Goal: Obtain resource: Download file/media

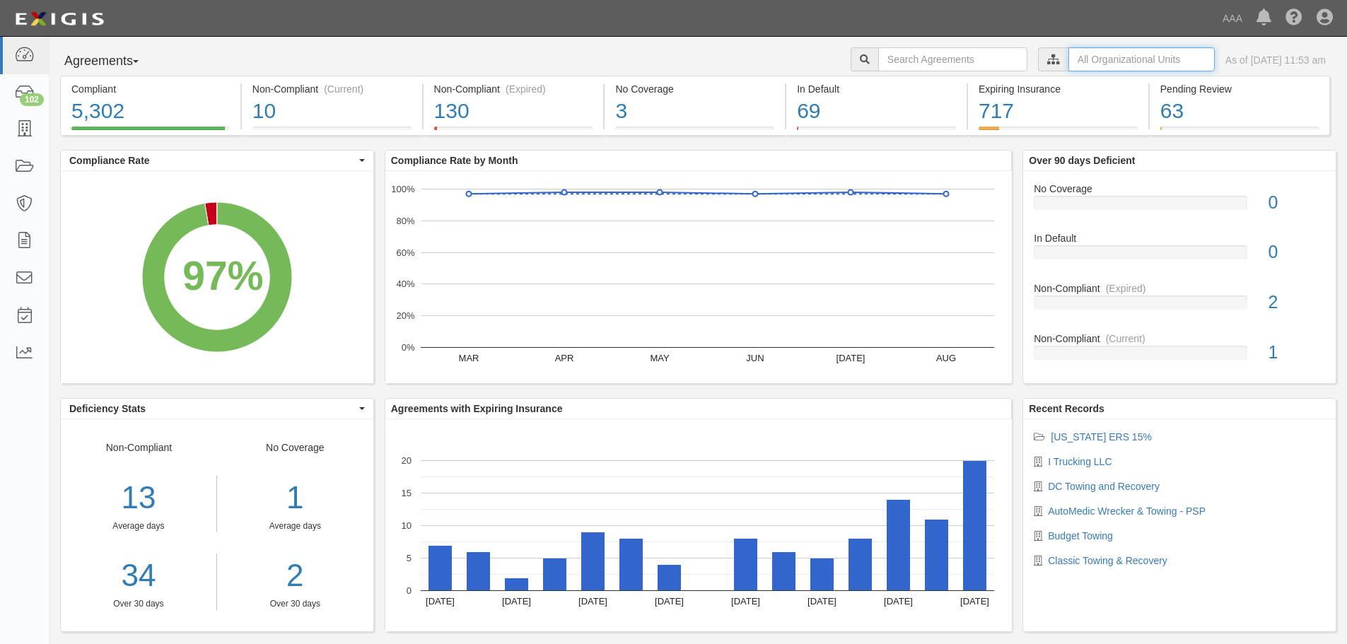
click at [1095, 49] on input "text" at bounding box center [1141, 59] width 146 height 24
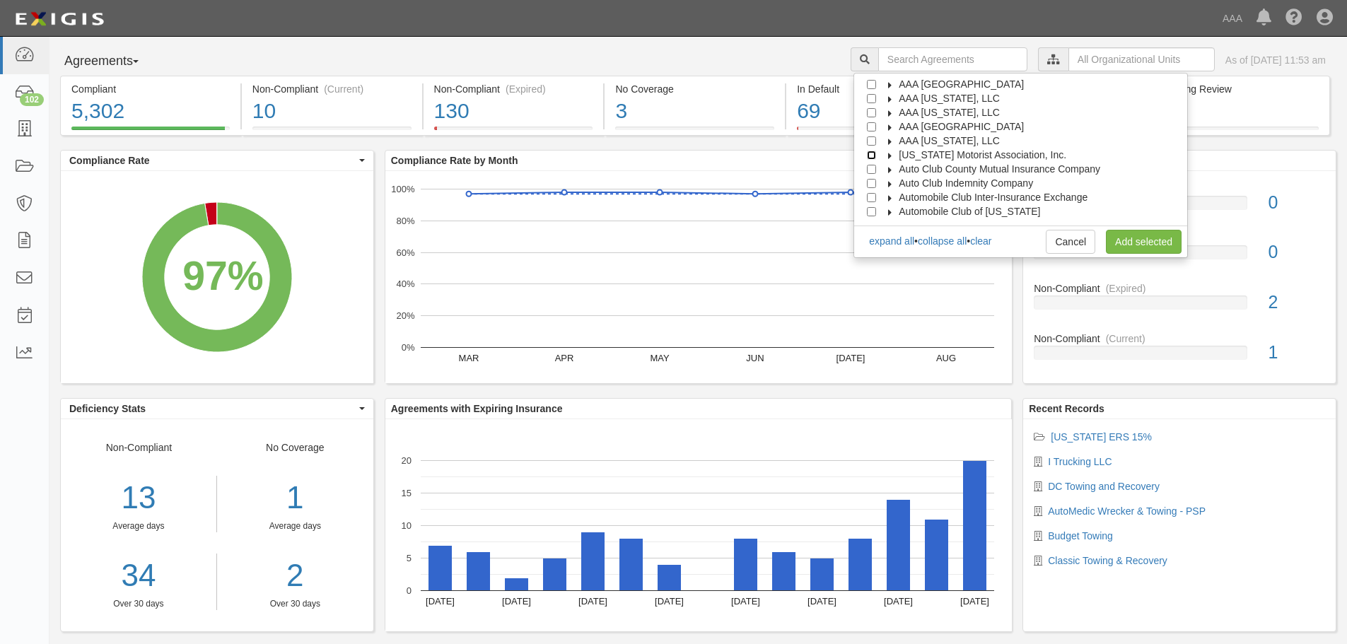
click at [876, 155] on input "[US_STATE] Motorist Association, Inc." at bounding box center [871, 155] width 9 height 9
checkbox input "false"
click at [895, 156] on icon at bounding box center [890, 156] width 10 height 6
click at [908, 169] on icon at bounding box center [903, 170] width 10 height 6
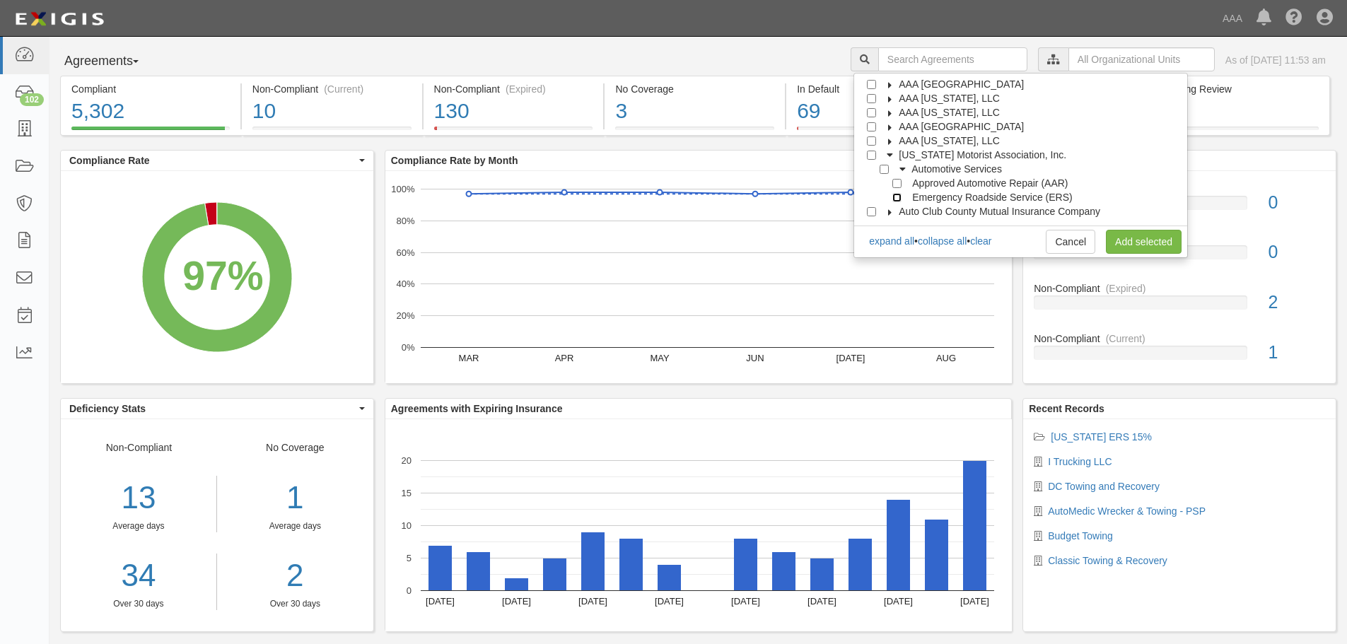
click at [902, 196] on input "Emergency Roadside Service (ERS)" at bounding box center [896, 197] width 9 height 9
checkbox input "true"
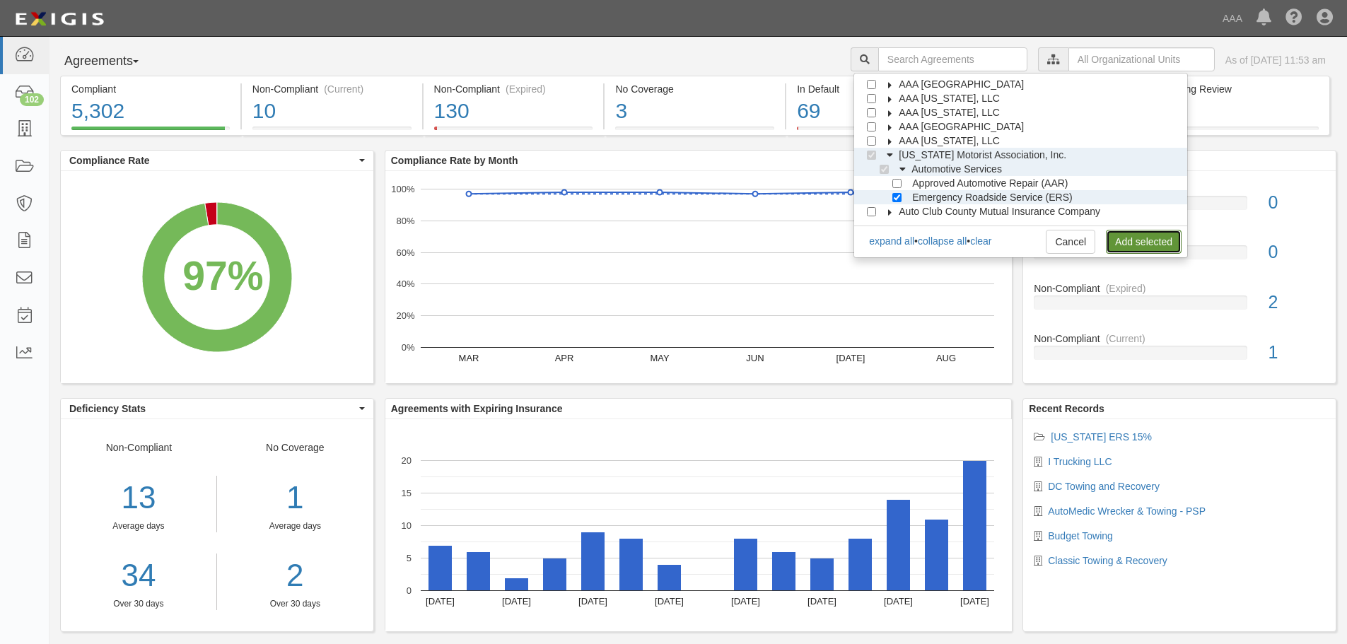
click at [1131, 238] on link "Add selected" at bounding box center [1144, 242] width 76 height 24
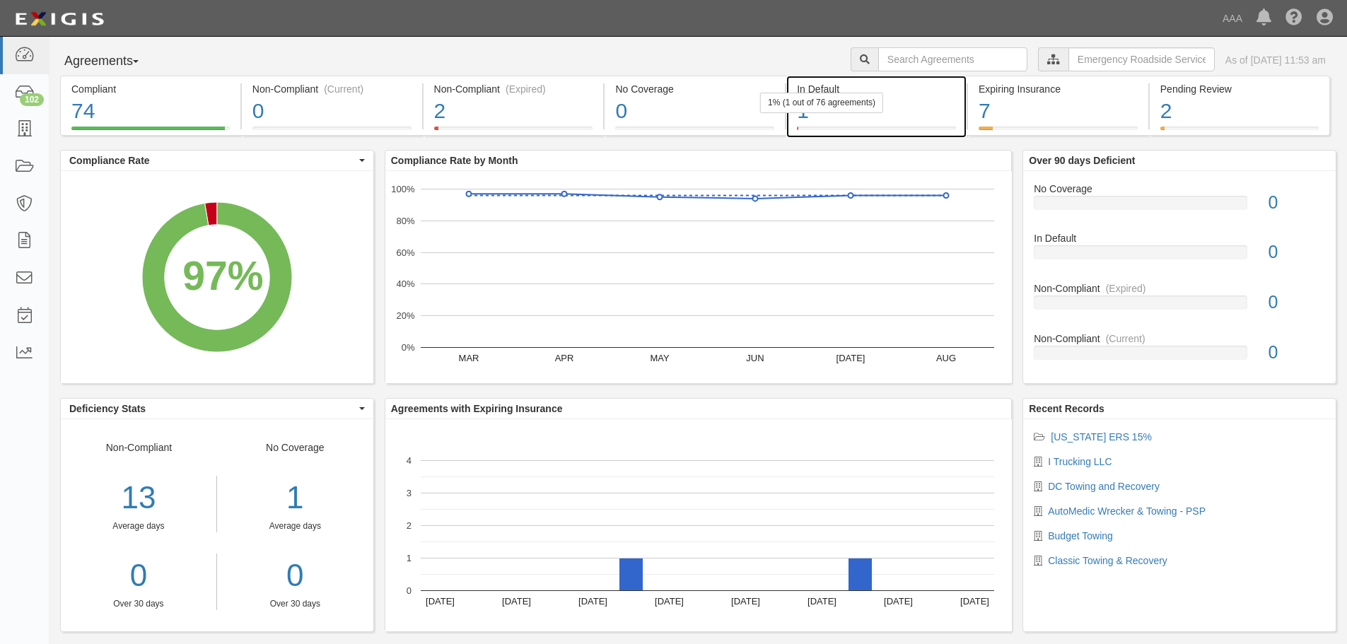
click at [808, 115] on div "1" at bounding box center [876, 111] width 159 height 30
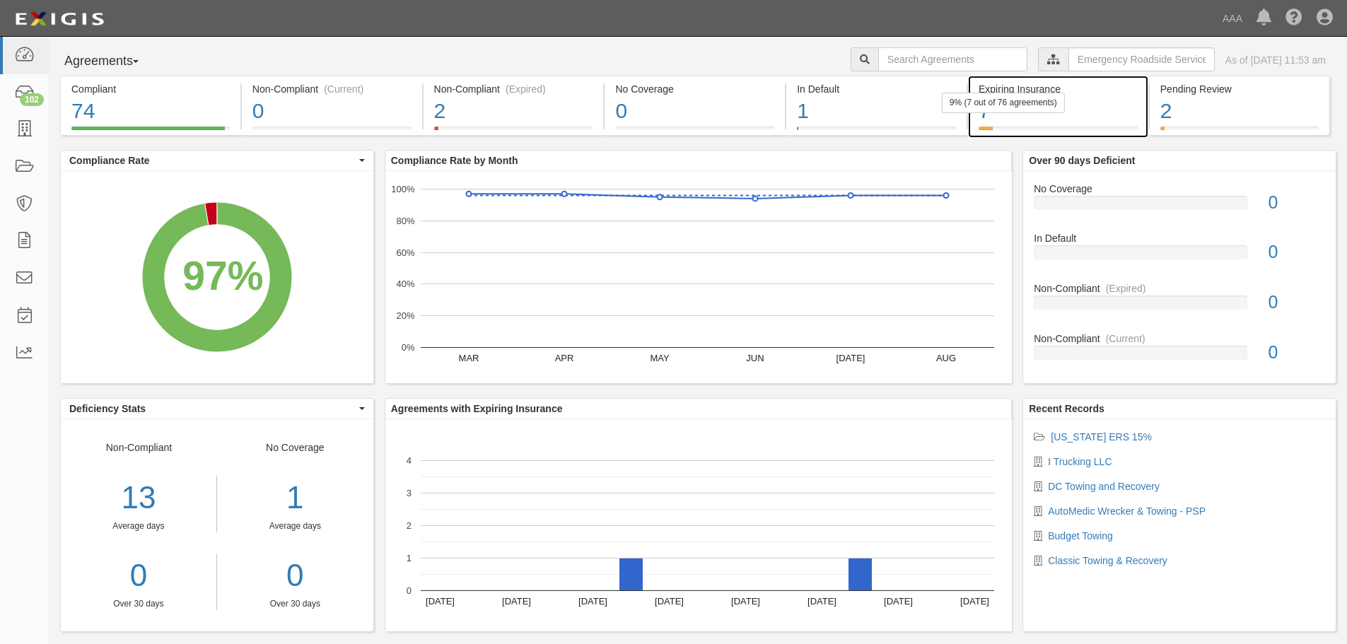
click at [986, 110] on div "9% (7 out of 76 agreements)" at bounding box center [1003, 103] width 123 height 21
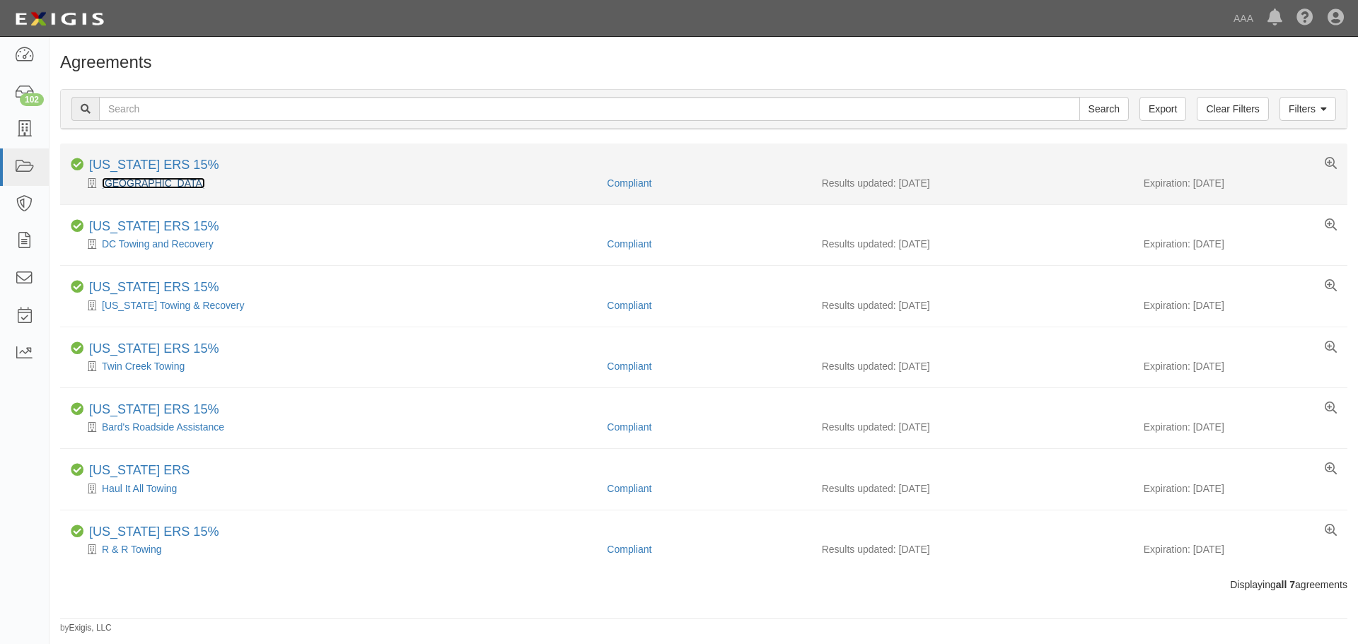
click at [135, 182] on link "[GEOGRAPHIC_DATA]" at bounding box center [153, 182] width 103 height 11
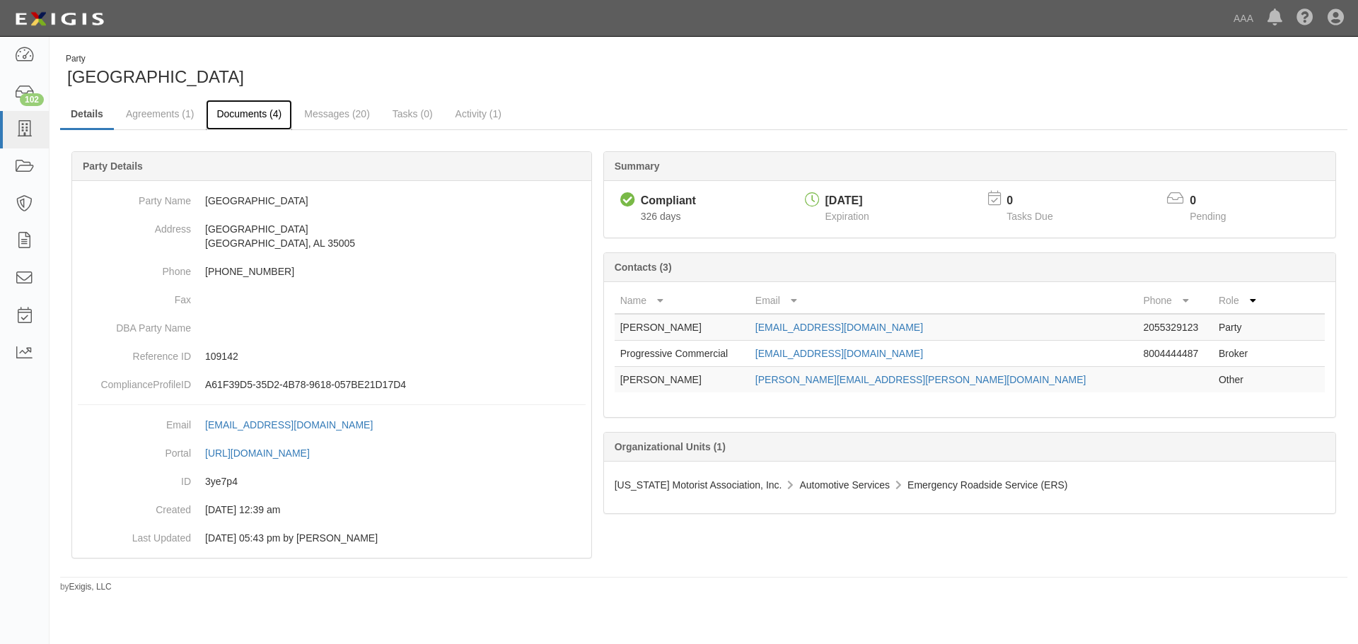
click at [279, 110] on link "Documents (4)" at bounding box center [249, 115] width 86 height 30
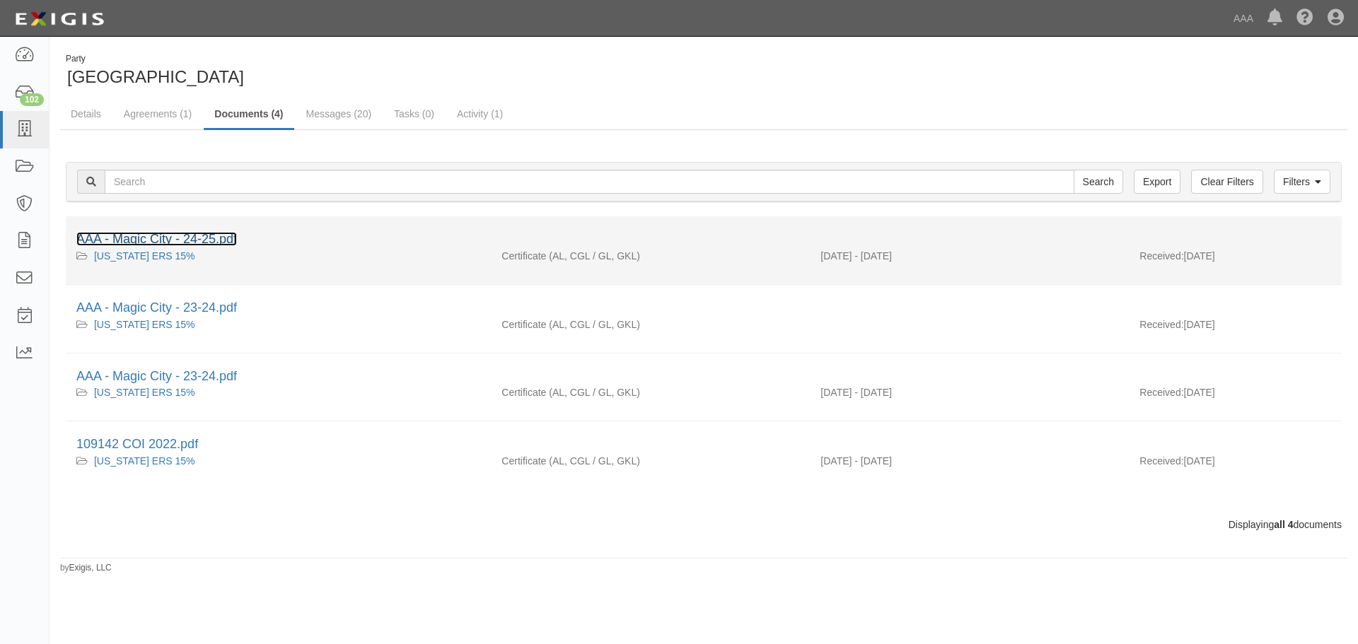
click at [221, 243] on link "AAA - Magic City - 24-25.pdf" at bounding box center [156, 239] width 161 height 14
